Goal: Transaction & Acquisition: Purchase product/service

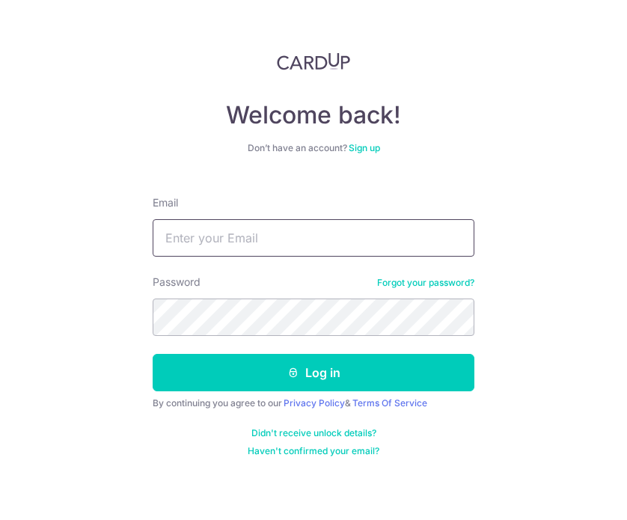
type input "[EMAIL_ADDRESS][DOMAIN_NAME]"
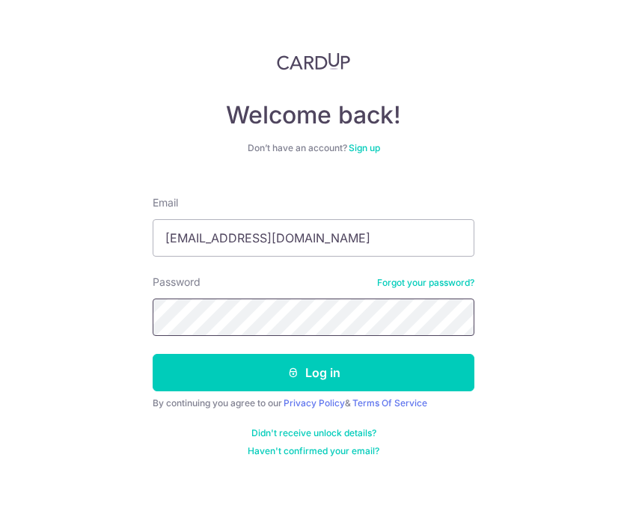
click at [313, 373] on button "Log in" at bounding box center [314, 372] width 322 height 37
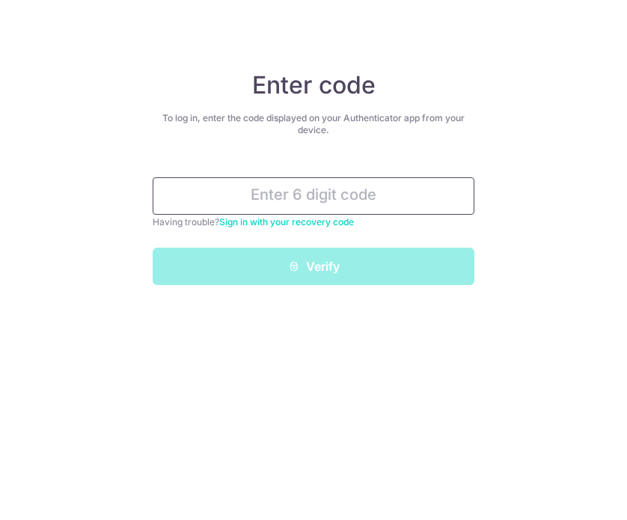
click at [295, 198] on input "text" at bounding box center [314, 195] width 322 height 37
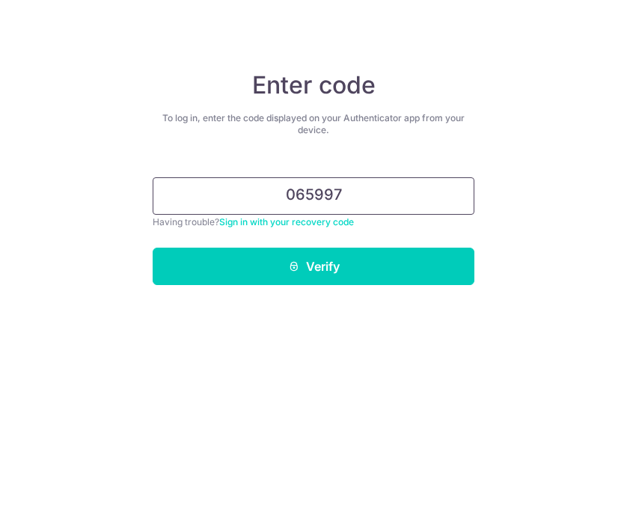
type input "065997"
click at [313, 266] on button "Verify" at bounding box center [314, 266] width 322 height 37
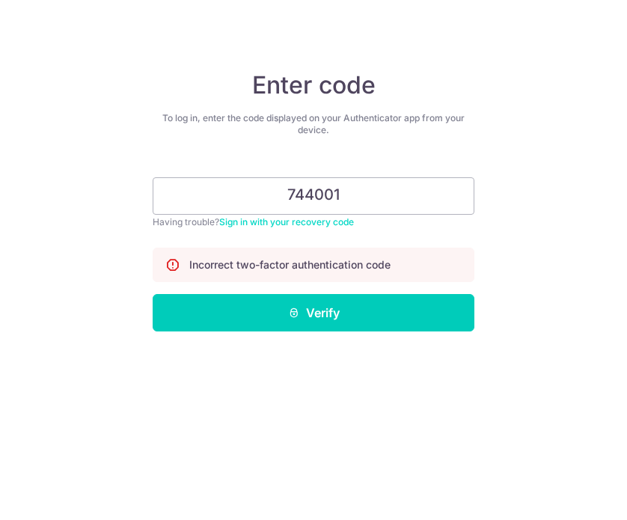
type input "744001"
click at [313, 313] on button "Verify" at bounding box center [314, 312] width 322 height 37
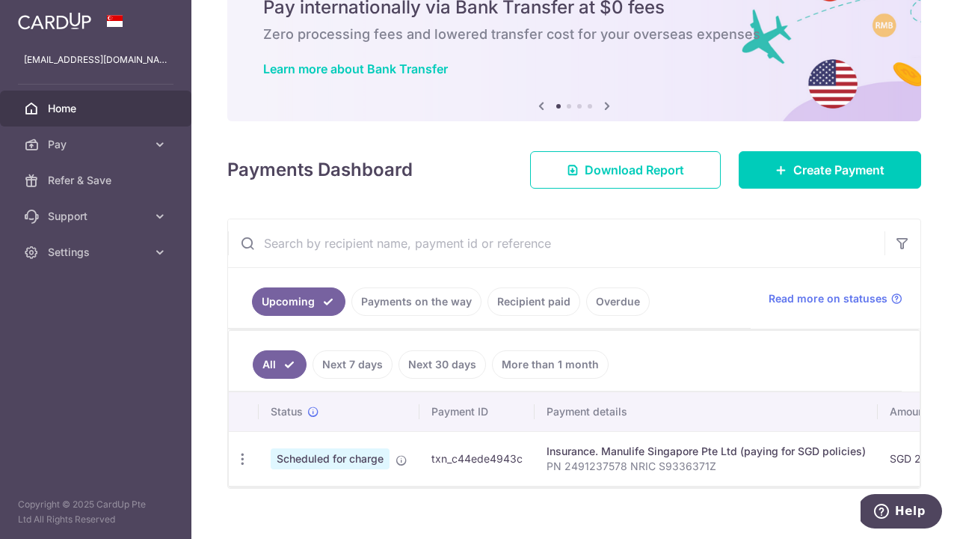
scroll to position [74, 0]
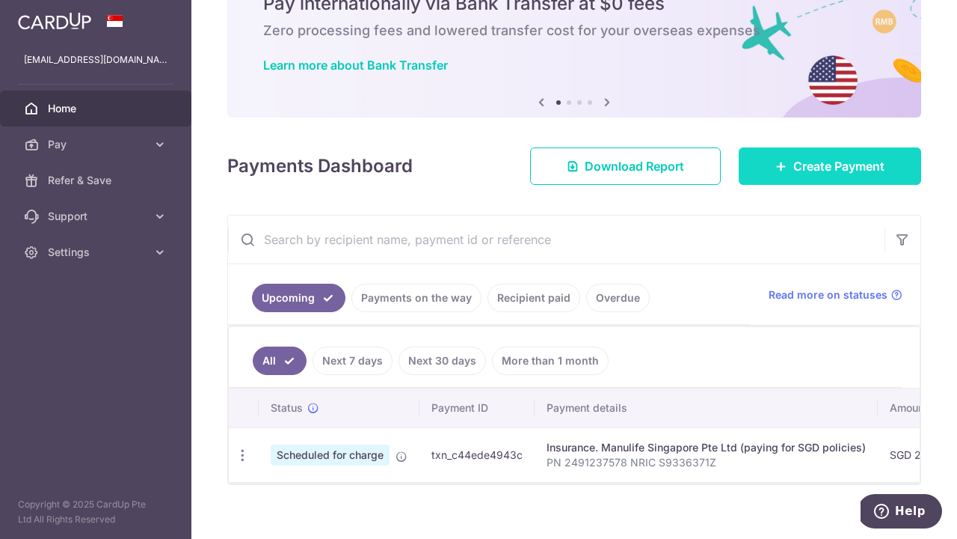
click at [626, 165] on span "Create Payment" at bounding box center [839, 166] width 91 height 18
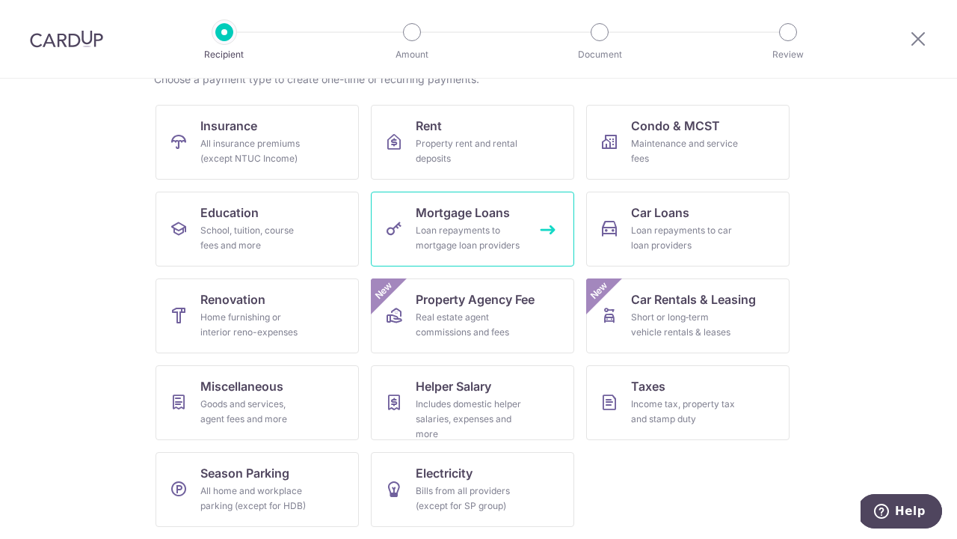
scroll to position [131, 0]
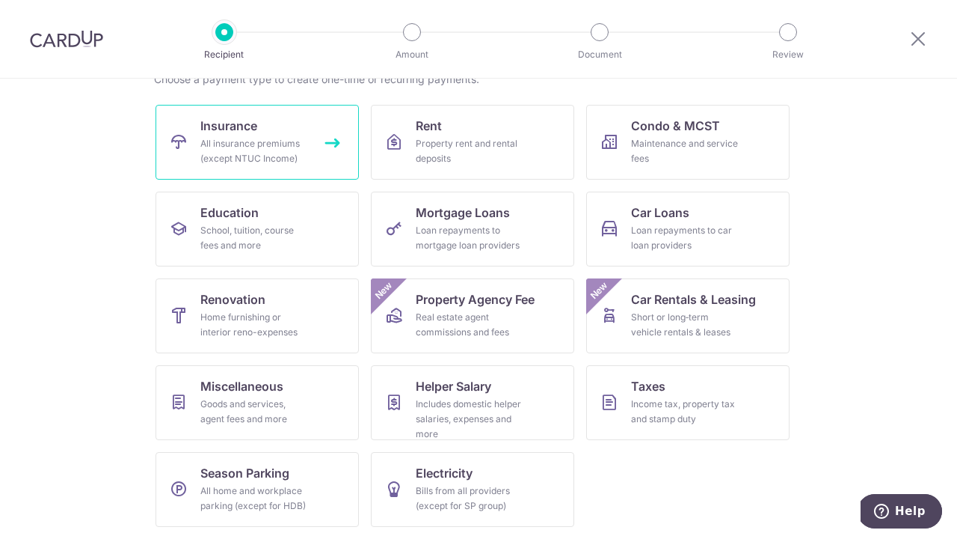
click at [289, 134] on link "Insurance All insurance premiums (except NTUC Income)" at bounding box center [257, 142] width 203 height 75
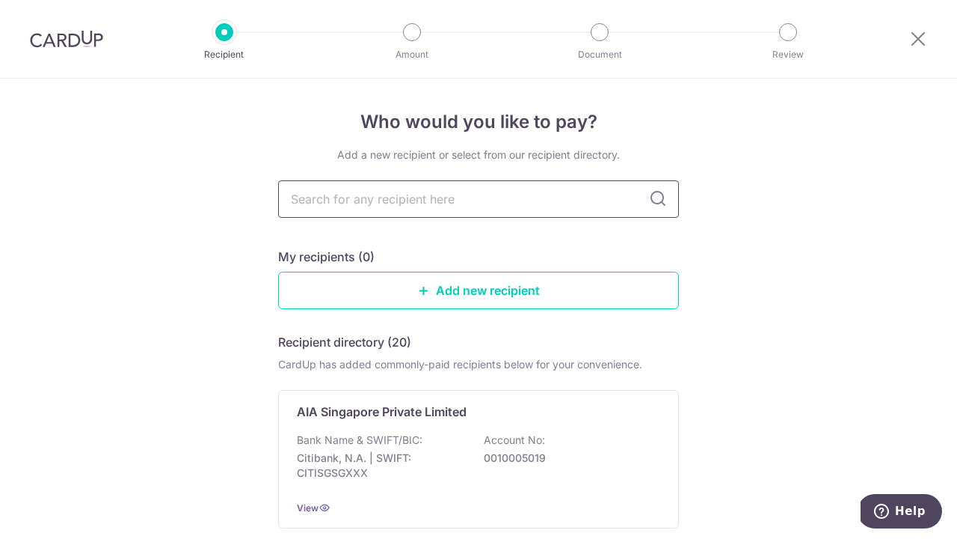
click at [328, 200] on input "text" at bounding box center [478, 198] width 401 height 37
type input "great"
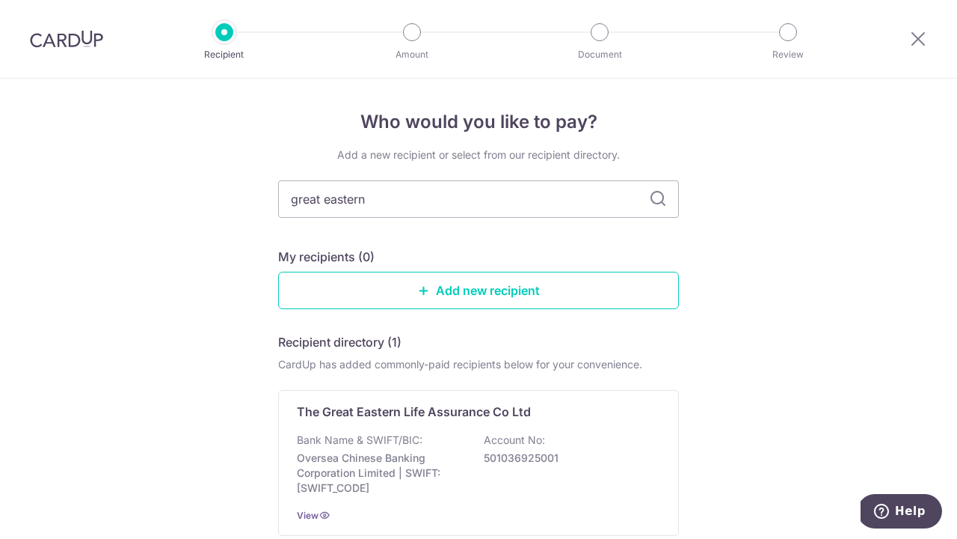
type input "great eastern"
click at [655, 200] on icon at bounding box center [658, 199] width 18 height 18
click at [656, 194] on icon at bounding box center [658, 199] width 18 height 18
click at [657, 194] on icon at bounding box center [658, 199] width 18 height 18
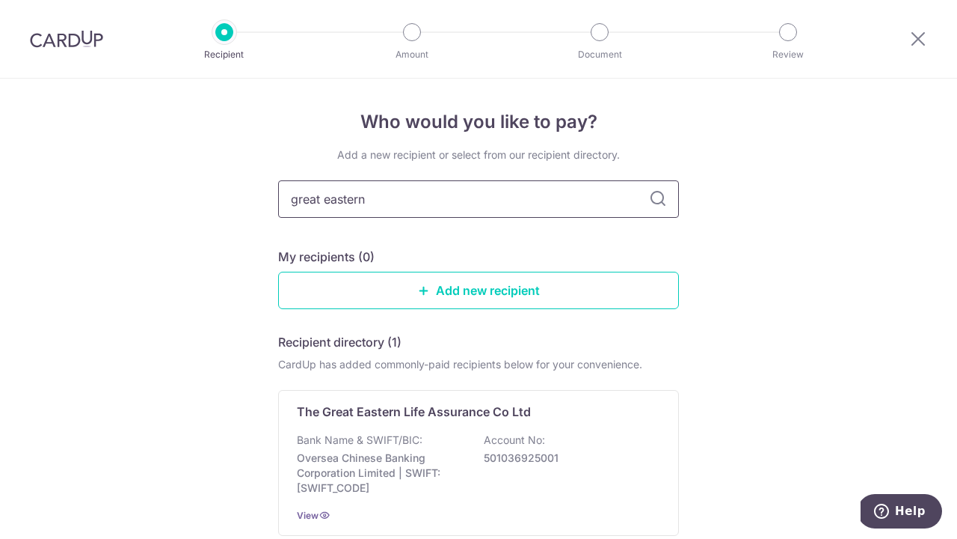
click at [494, 188] on input "great eastern" at bounding box center [478, 198] width 401 height 37
click at [493, 203] on input "great eastern" at bounding box center [478, 198] width 401 height 37
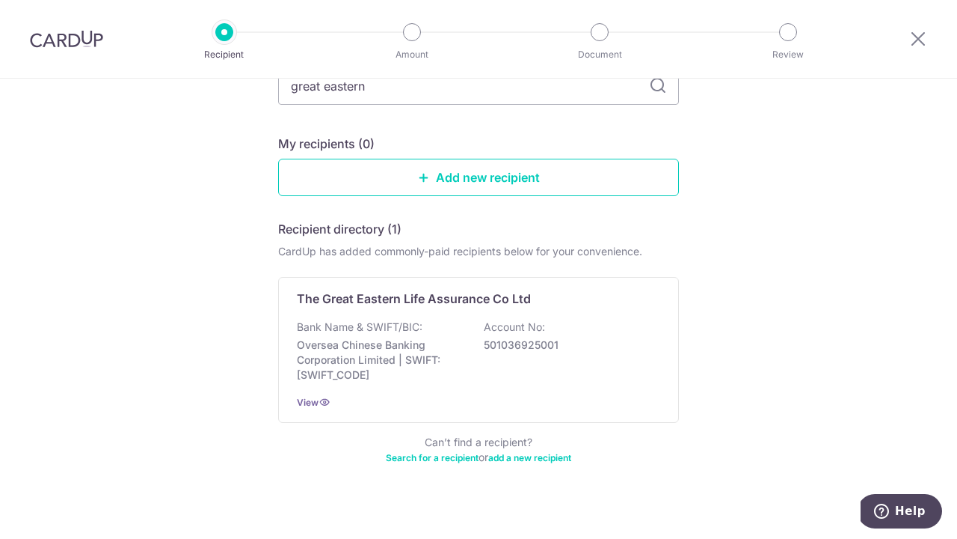
scroll to position [114, 0]
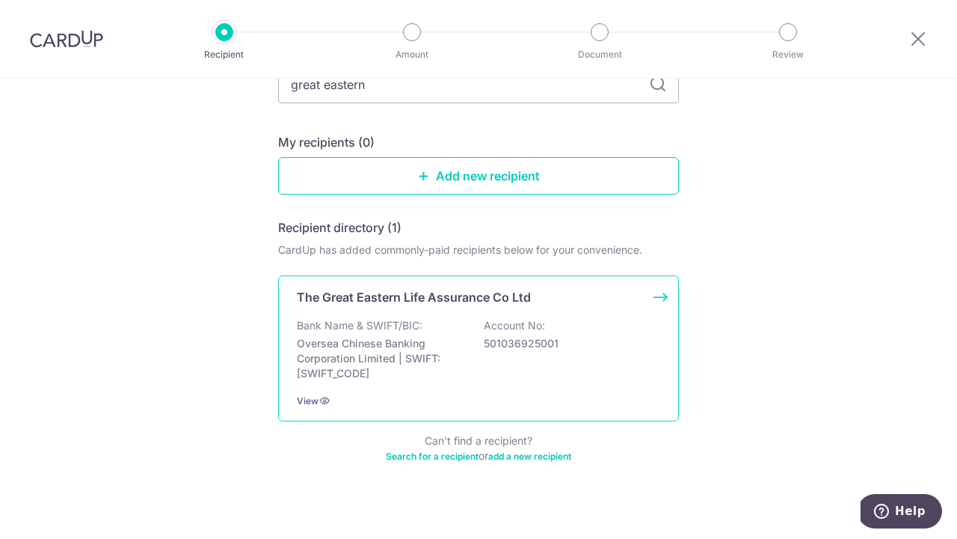
click at [442, 374] on p "Oversea Chinese Banking Corporation Limited | SWIFT: OCBCSGSGXXX" at bounding box center [381, 358] width 168 height 45
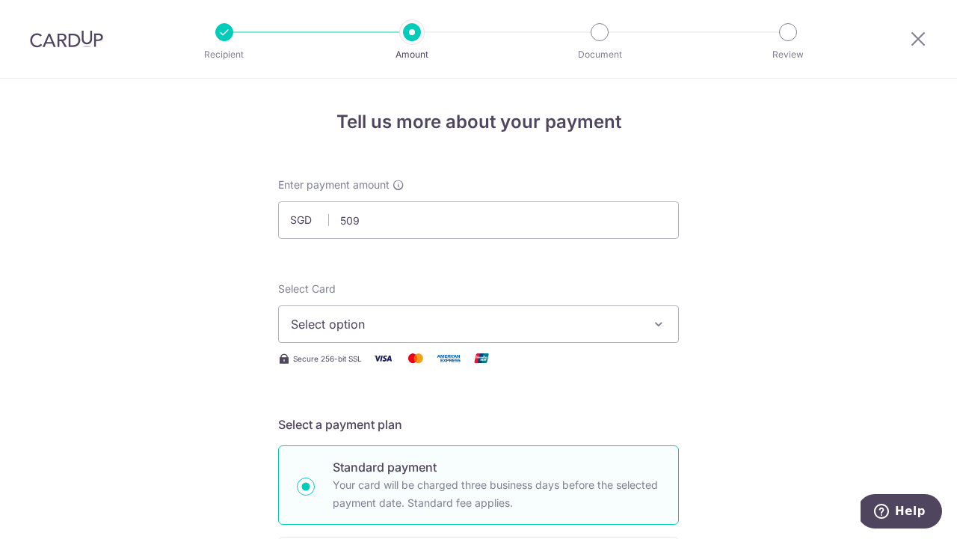
type input "509.00"
click at [442, 326] on span "Select option" at bounding box center [465, 324] width 349 height 18
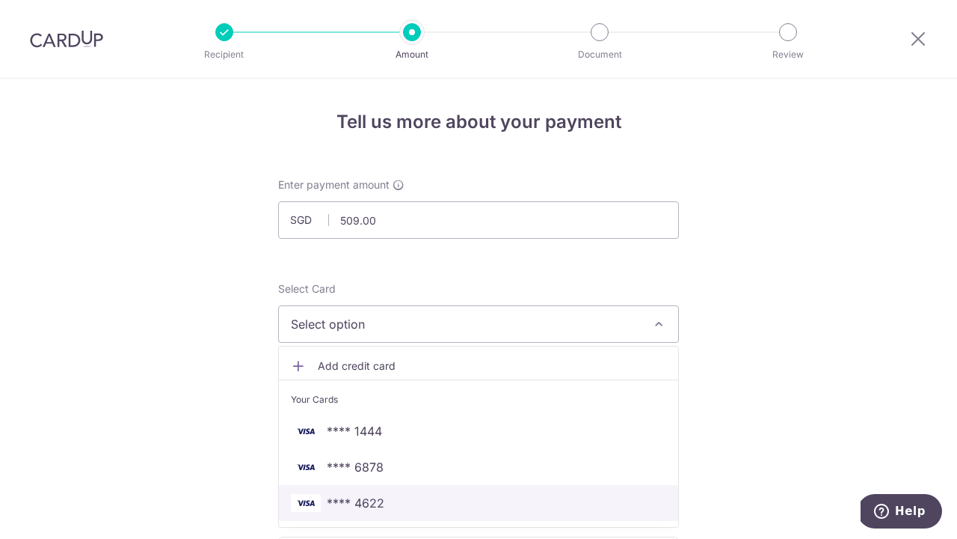
click at [411, 499] on span "**** 4622" at bounding box center [479, 503] width 376 height 18
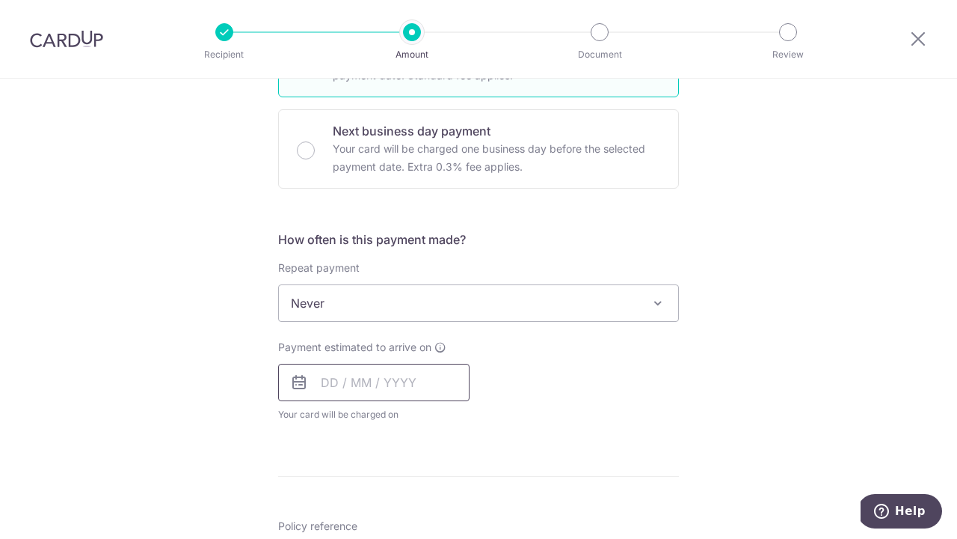
scroll to position [441, 0]
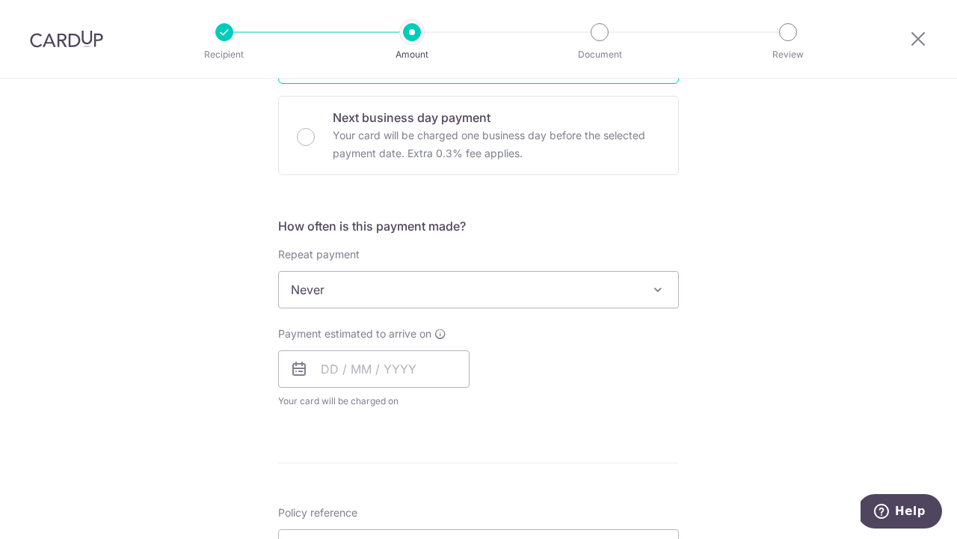
click at [341, 304] on span "Never" at bounding box center [478, 290] width 399 height 36
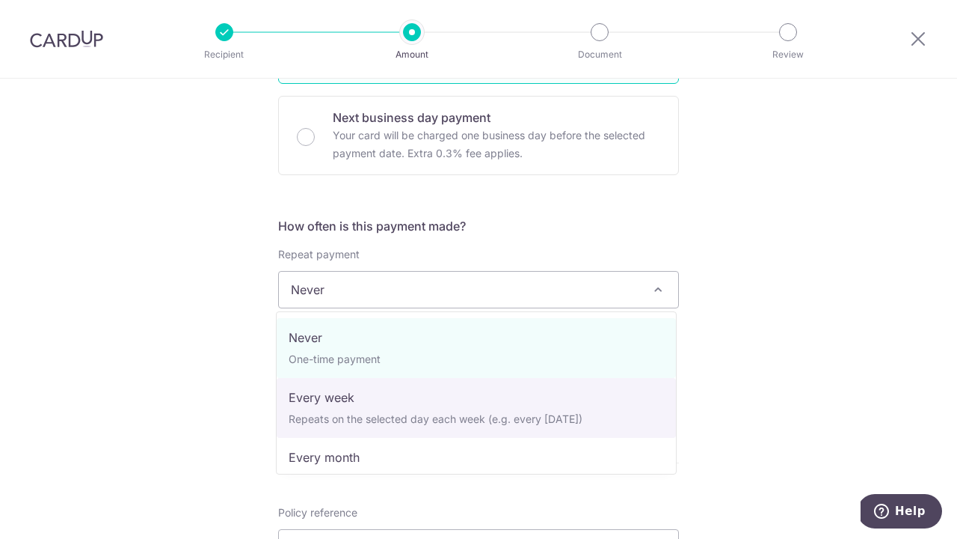
select select "2"
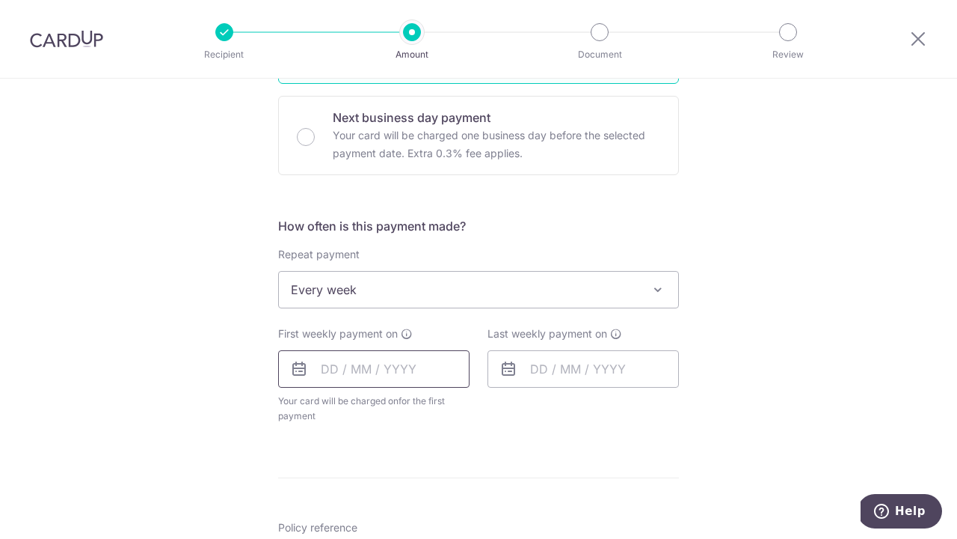
click at [331, 375] on input "text" at bounding box center [373, 368] width 191 height 37
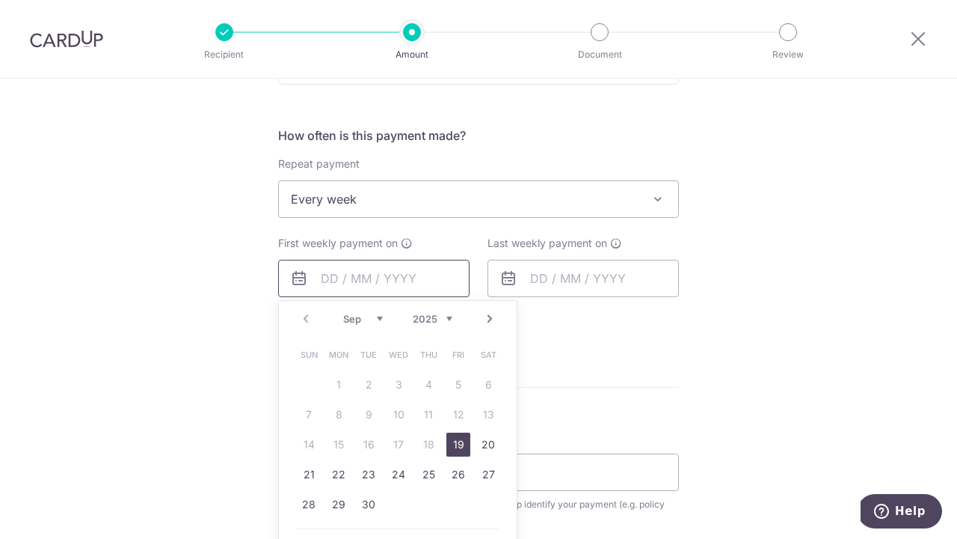
scroll to position [535, 0]
click at [459, 436] on link "19" at bounding box center [459, 441] width 24 height 24
type input "[DATE]"
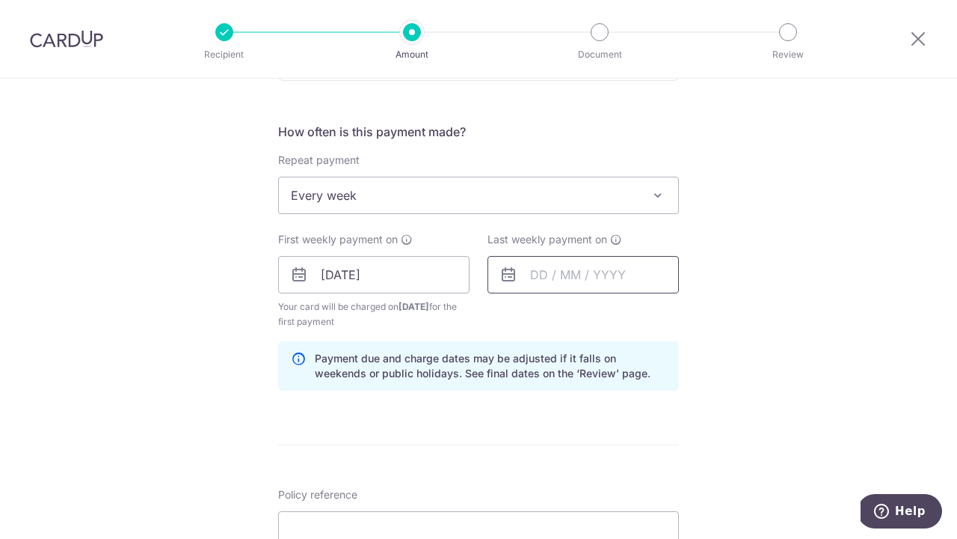
click at [529, 277] on input "text" at bounding box center [583, 274] width 191 height 37
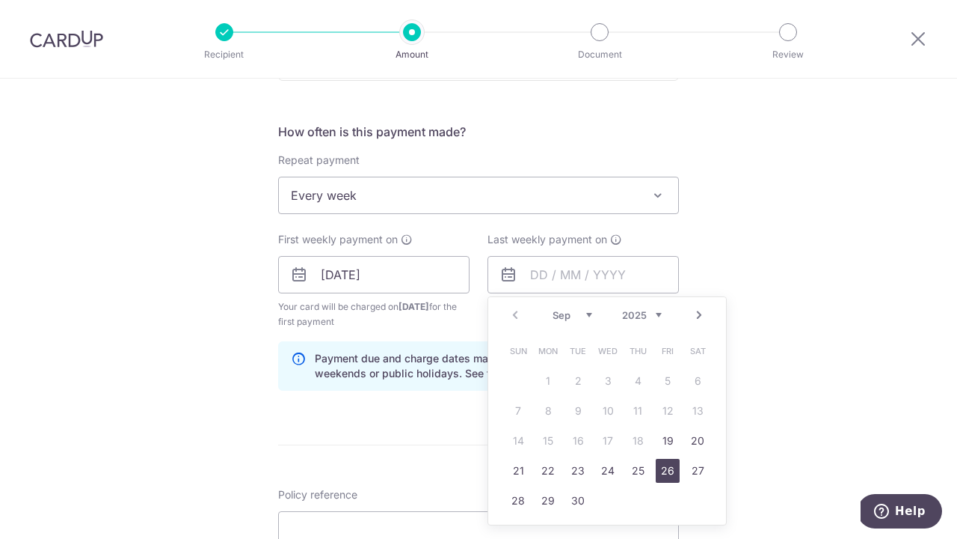
click at [666, 468] on link "26" at bounding box center [668, 471] width 24 height 24
type input "[DATE]"
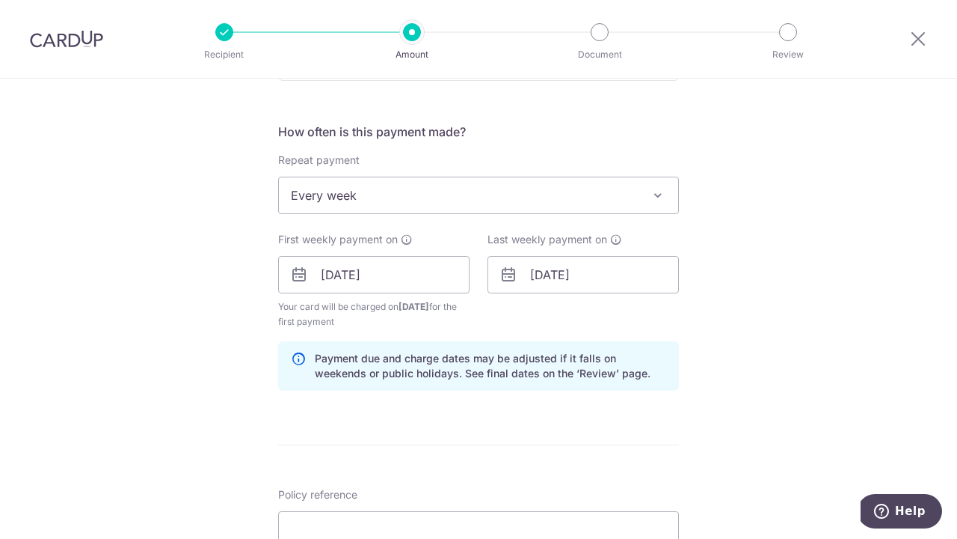
click at [694, 355] on div "Tell us more about your payment Enter payment amount SGD 509.00 509.00 Select C…" at bounding box center [478, 258] width 957 height 1429
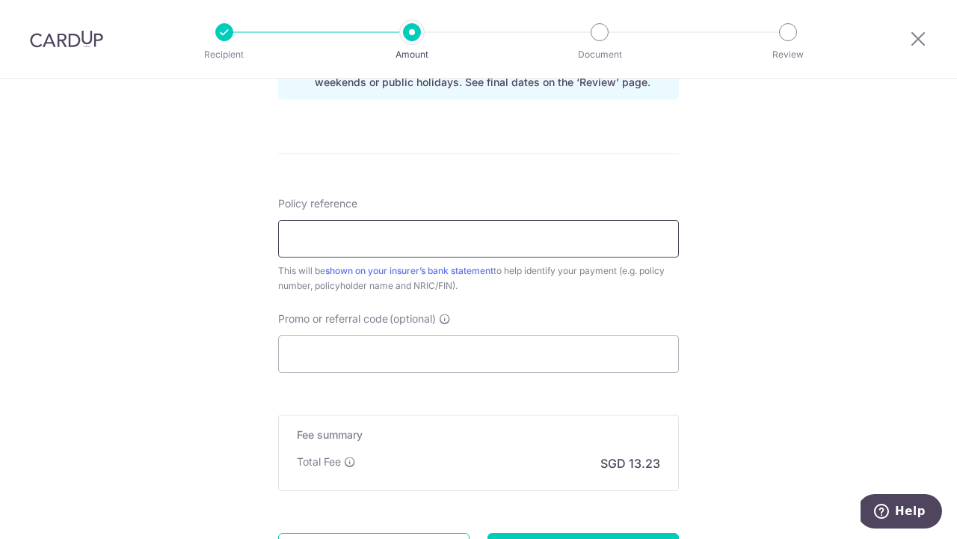
scroll to position [827, 0]
click at [399, 358] on input "Promo or referral code (optional)" at bounding box center [478, 352] width 401 height 37
type input "r"
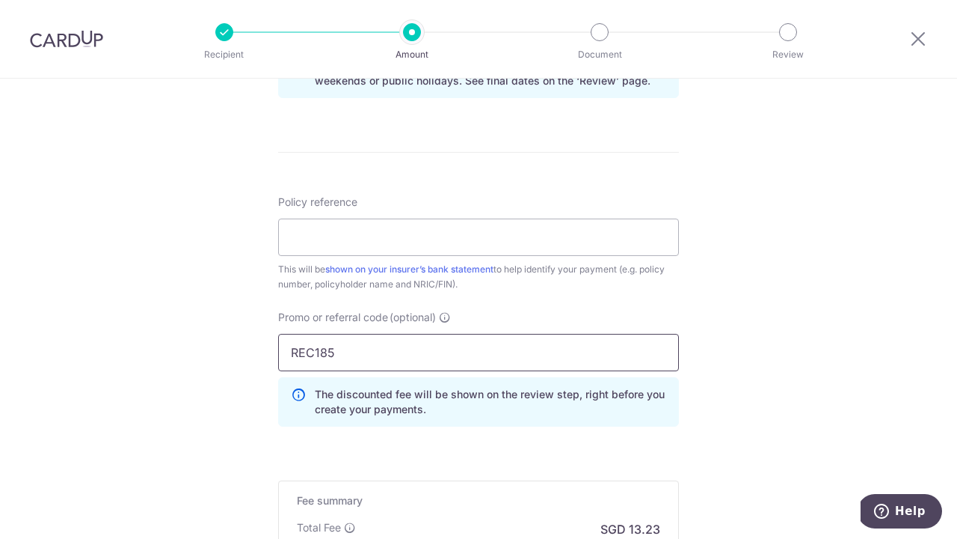
type input "REC185"
click at [640, 384] on div "The discounted fee will be shown on the review step, right before you create yo…" at bounding box center [478, 401] width 401 height 49
click at [555, 273] on div "This will be shown on your insurer’s bank statement to help identify your payme…" at bounding box center [478, 277] width 401 height 30
click at [519, 241] on input "Policy reference" at bounding box center [478, 236] width 401 height 37
click at [475, 230] on input "Policy reference" at bounding box center [478, 236] width 401 height 37
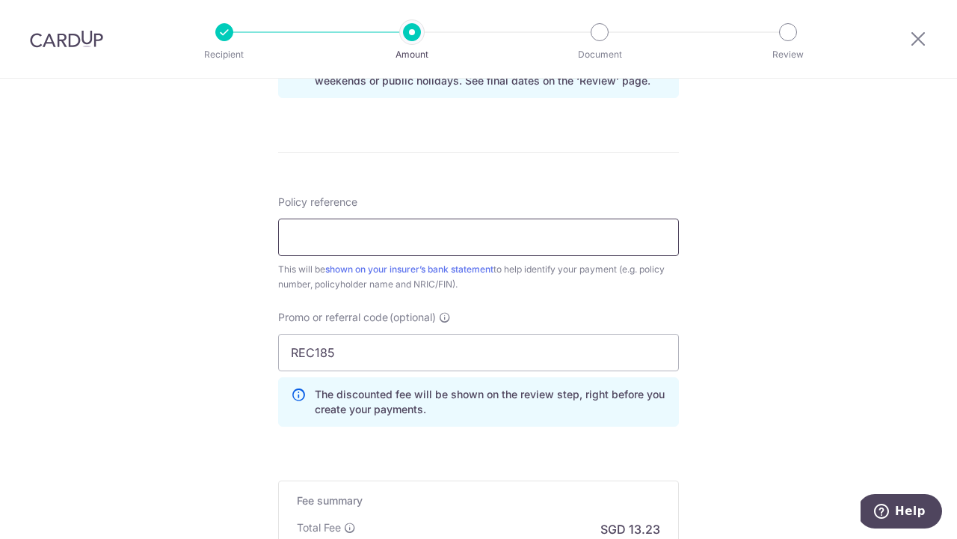
paste input "0017821962"
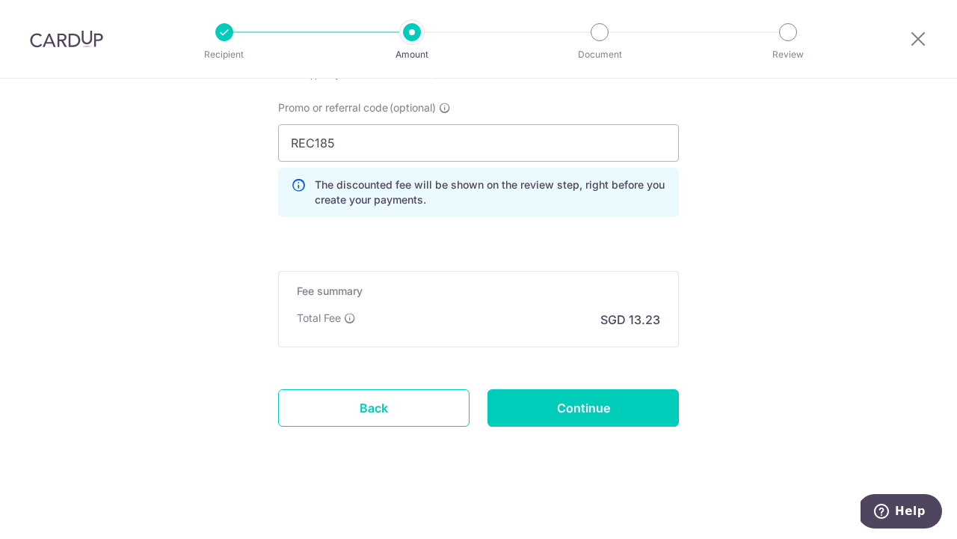
scroll to position [1037, 0]
type input "0017821962 S1543122I [PERSON_NAME]"
click at [612, 411] on input "Continue" at bounding box center [583, 407] width 191 height 37
type input "Create Schedule"
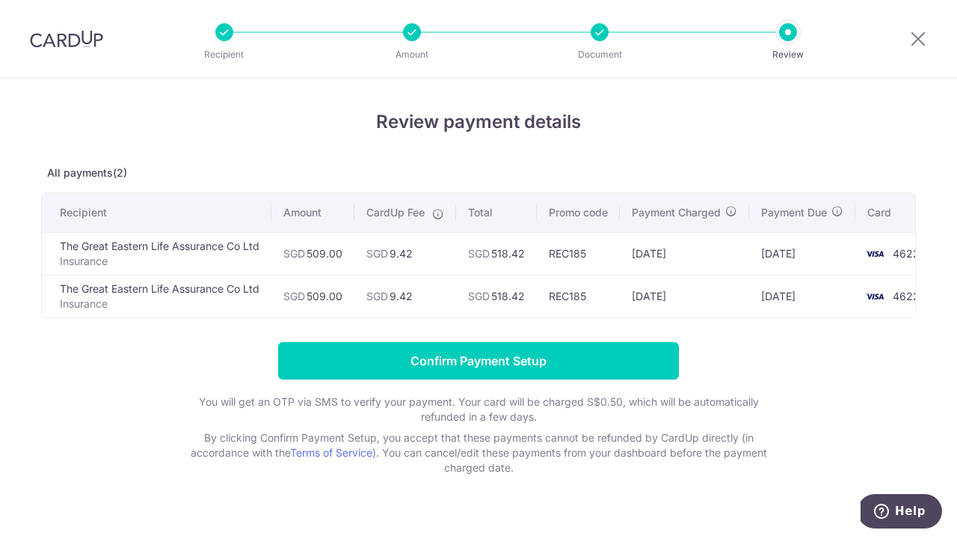
scroll to position [0, 31]
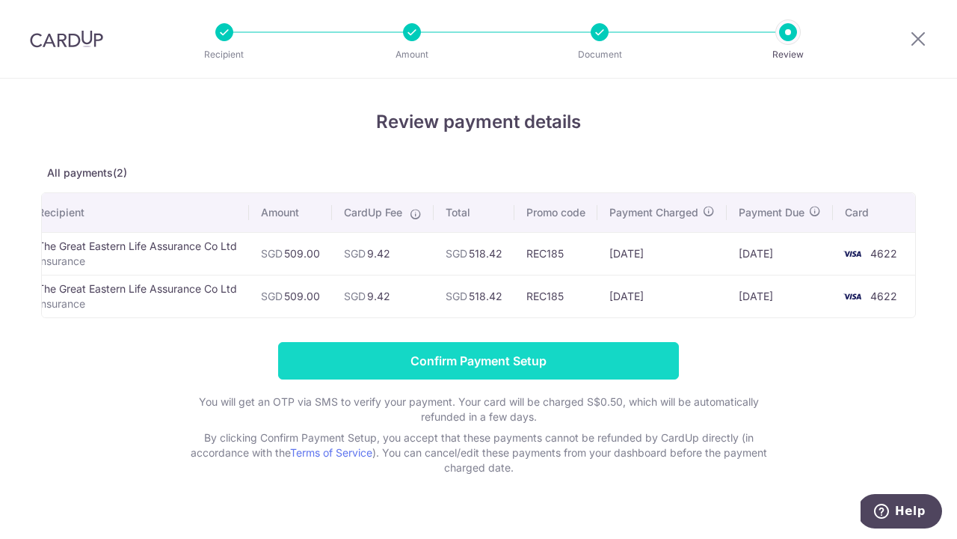
click at [612, 365] on input "Confirm Payment Setup" at bounding box center [478, 360] width 401 height 37
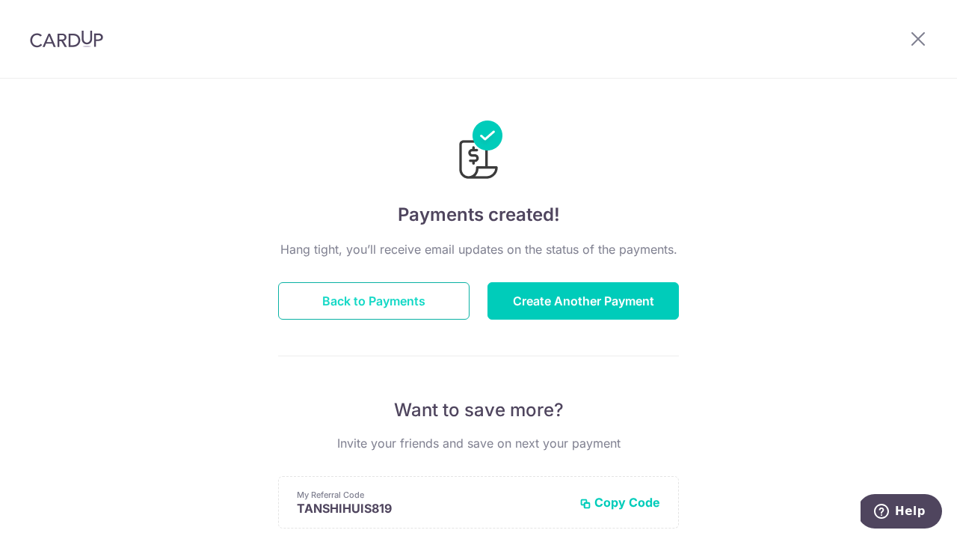
click at [443, 289] on button "Back to Payments" at bounding box center [373, 300] width 191 height 37
click at [598, 514] on div "My Referral Code TANSHIHUIS819 Copy Code Copied" at bounding box center [478, 502] width 401 height 52
click at [601, 497] on button "Copy Code" at bounding box center [620, 501] width 81 height 15
click at [925, 43] on icon at bounding box center [919, 38] width 18 height 19
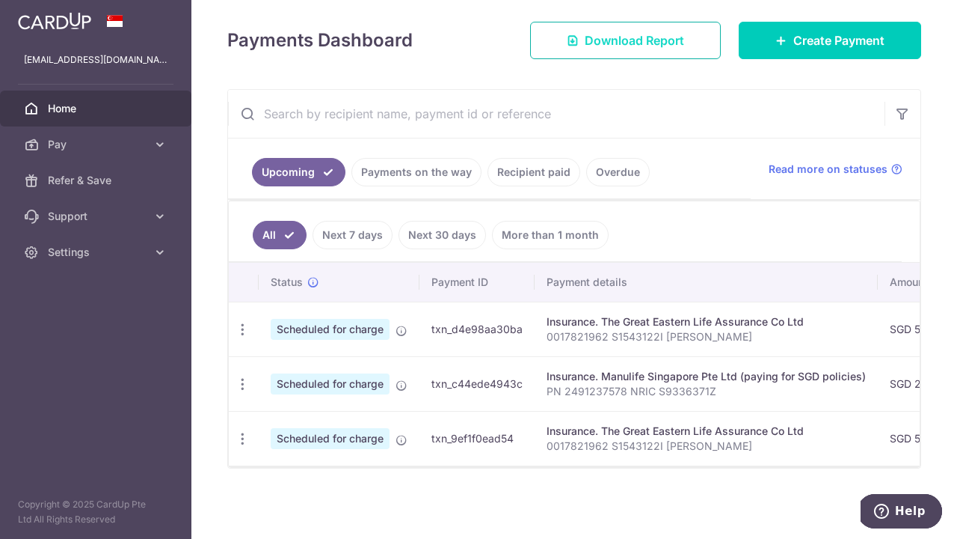
scroll to position [182, 0]
click at [629, 330] on p "0017821962 S1543122I [PERSON_NAME]" at bounding box center [706, 336] width 319 height 15
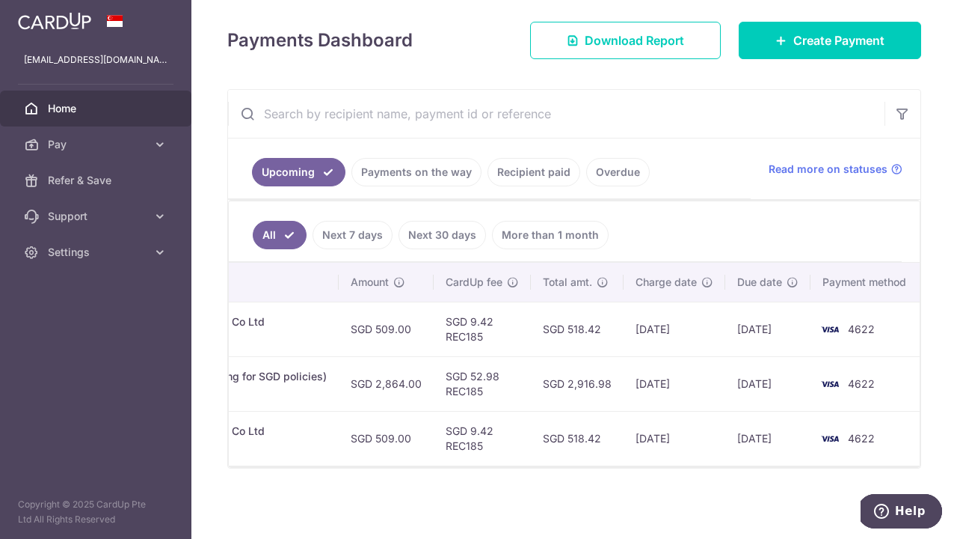
scroll to position [0, 539]
